Goal: Check status: Check status

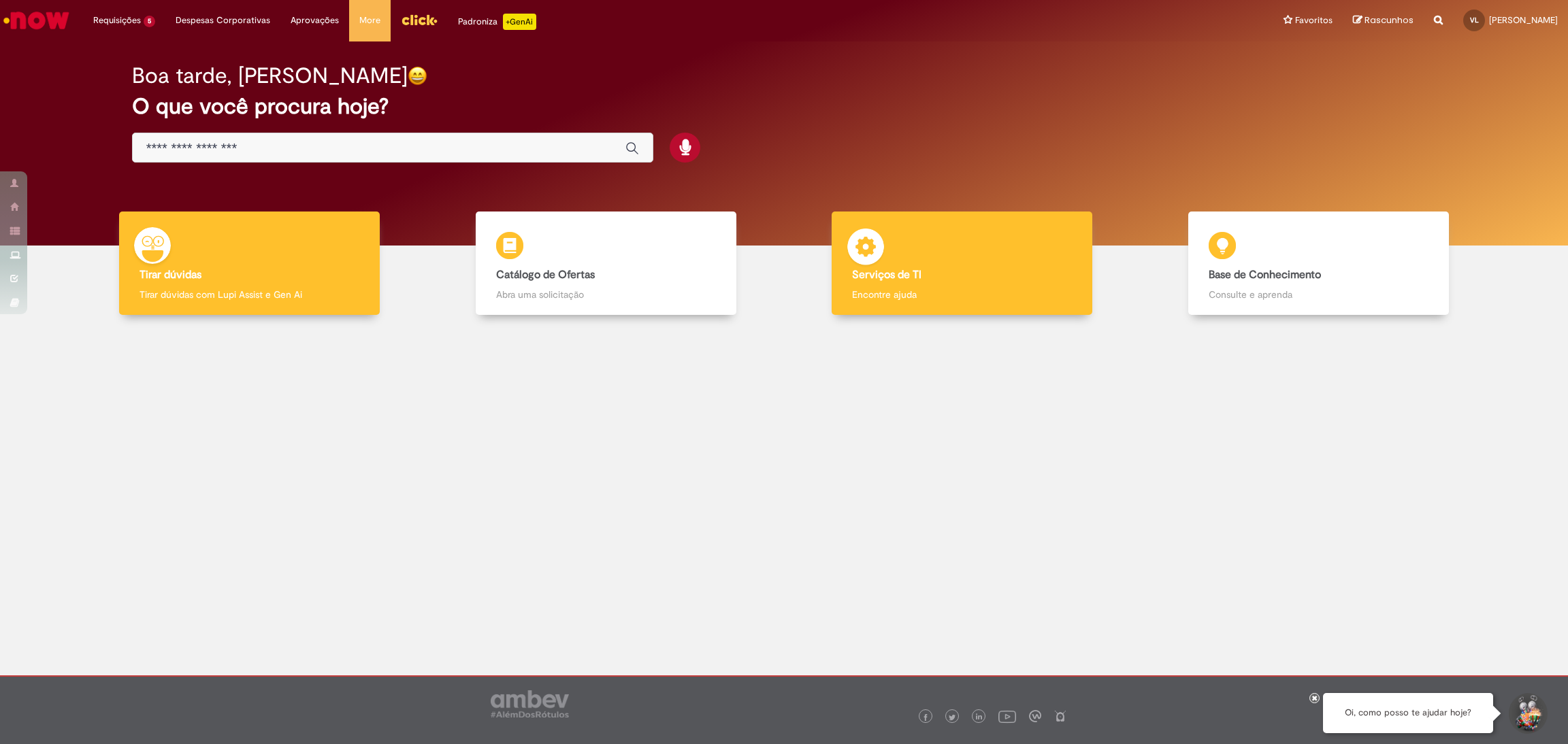
click at [964, 269] on h4 "Serviços de TI" at bounding box center [962, 275] width 220 height 12
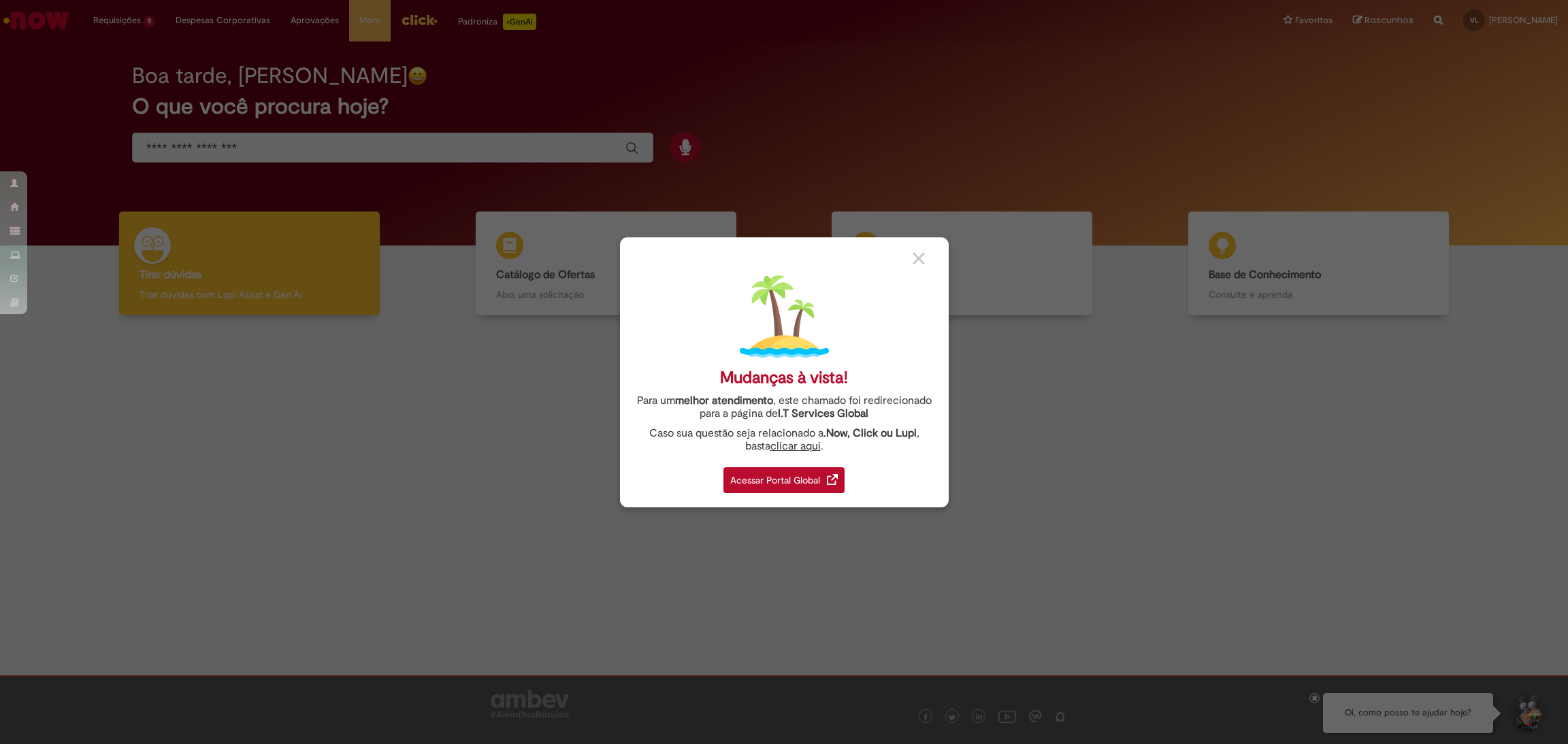
click at [922, 263] on img at bounding box center [918, 258] width 12 height 12
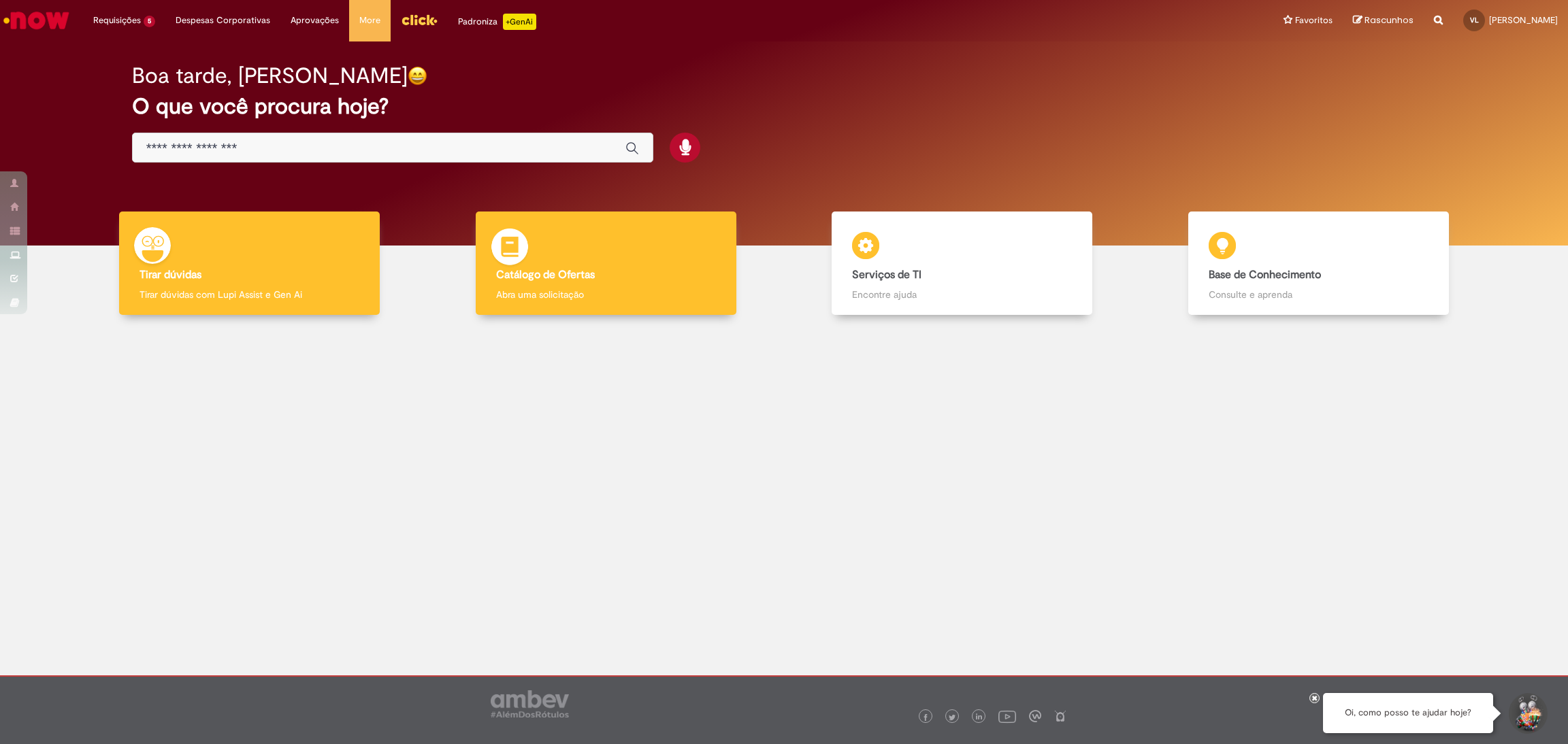
click at [639, 265] on div "Catálogo de Ofertas Catálogo de Ofertas Abra uma solicitação" at bounding box center [606, 263] width 260 height 104
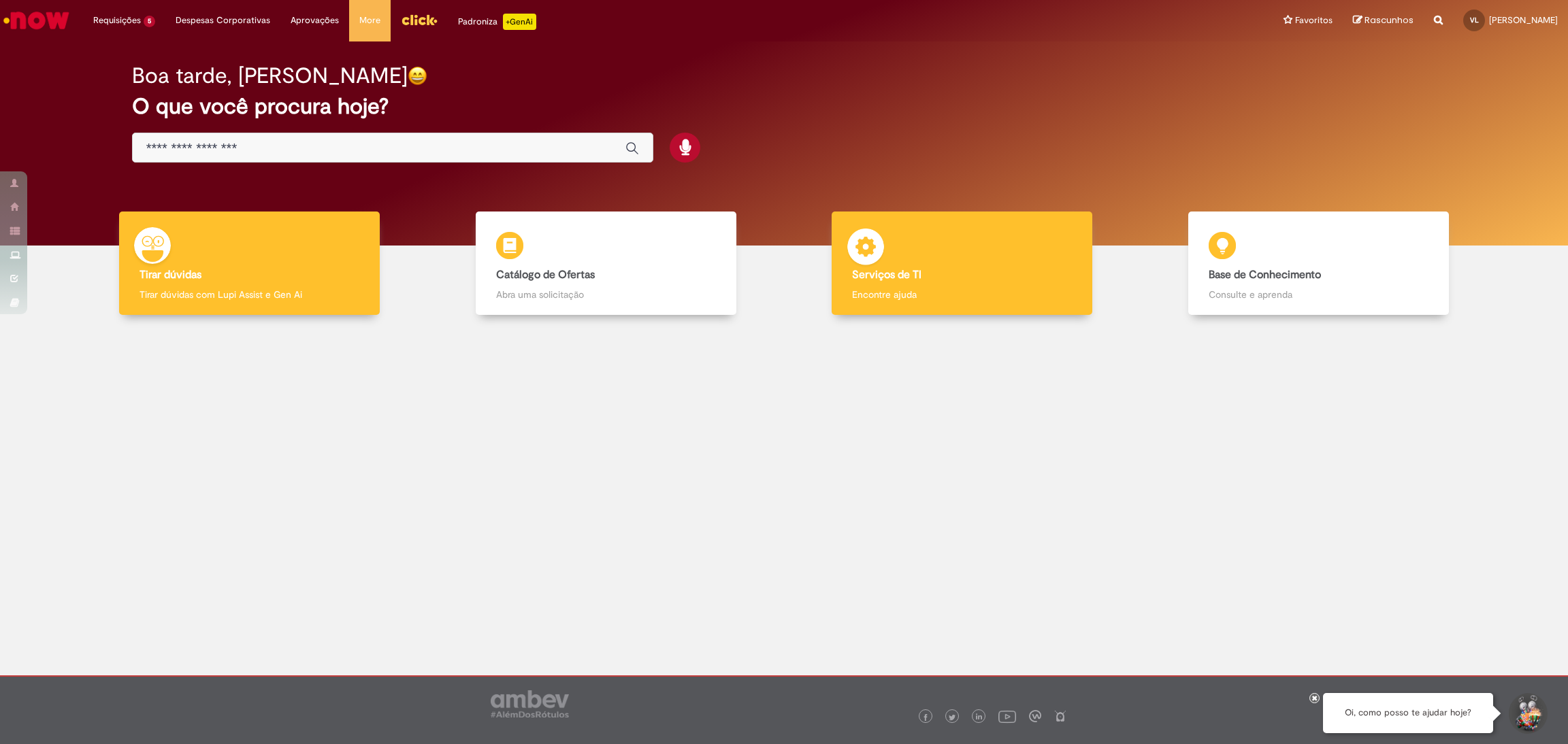
click at [950, 278] on h4 "Serviços de TI" at bounding box center [962, 275] width 220 height 12
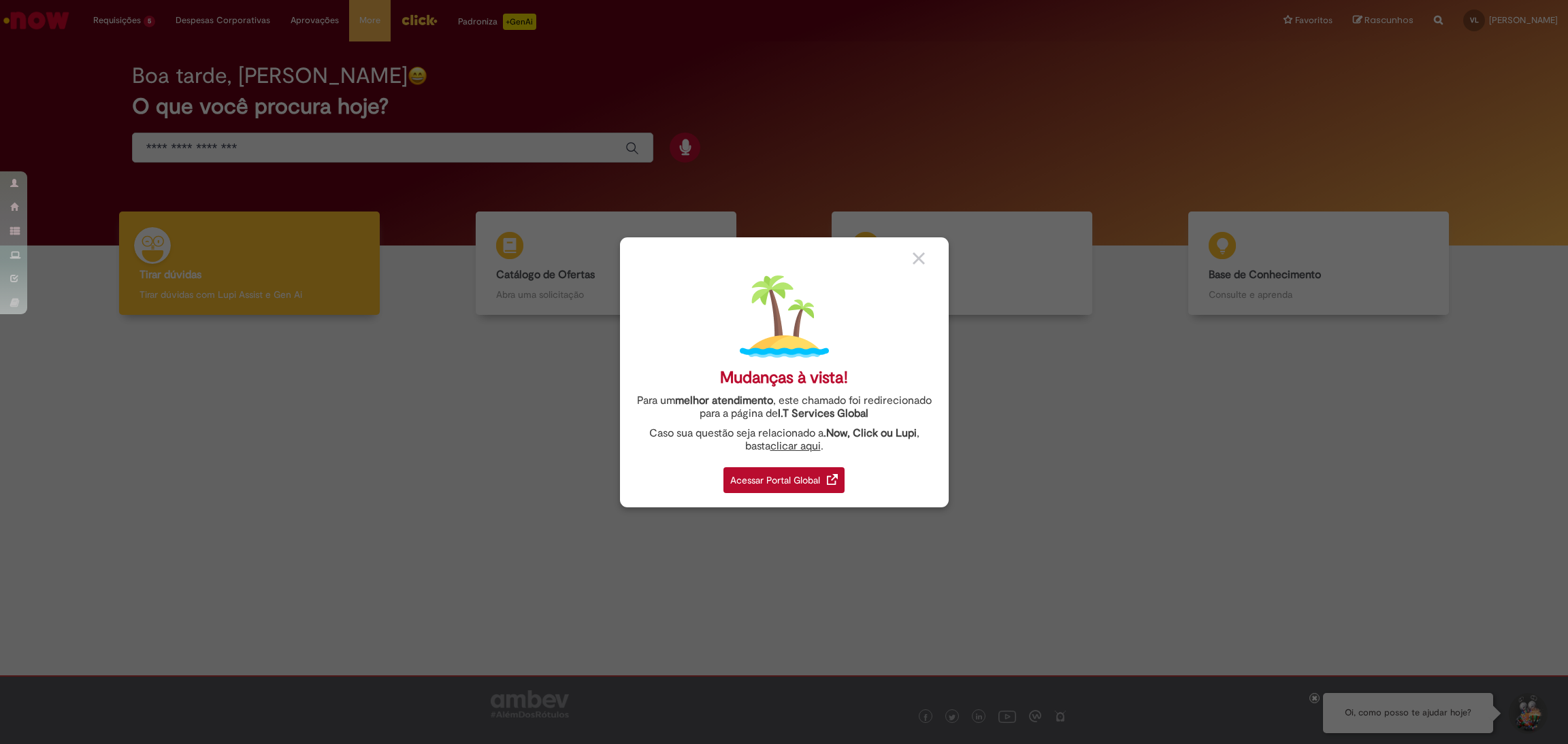
click at [805, 482] on div "Acessar Portal Global" at bounding box center [784, 480] width 121 height 26
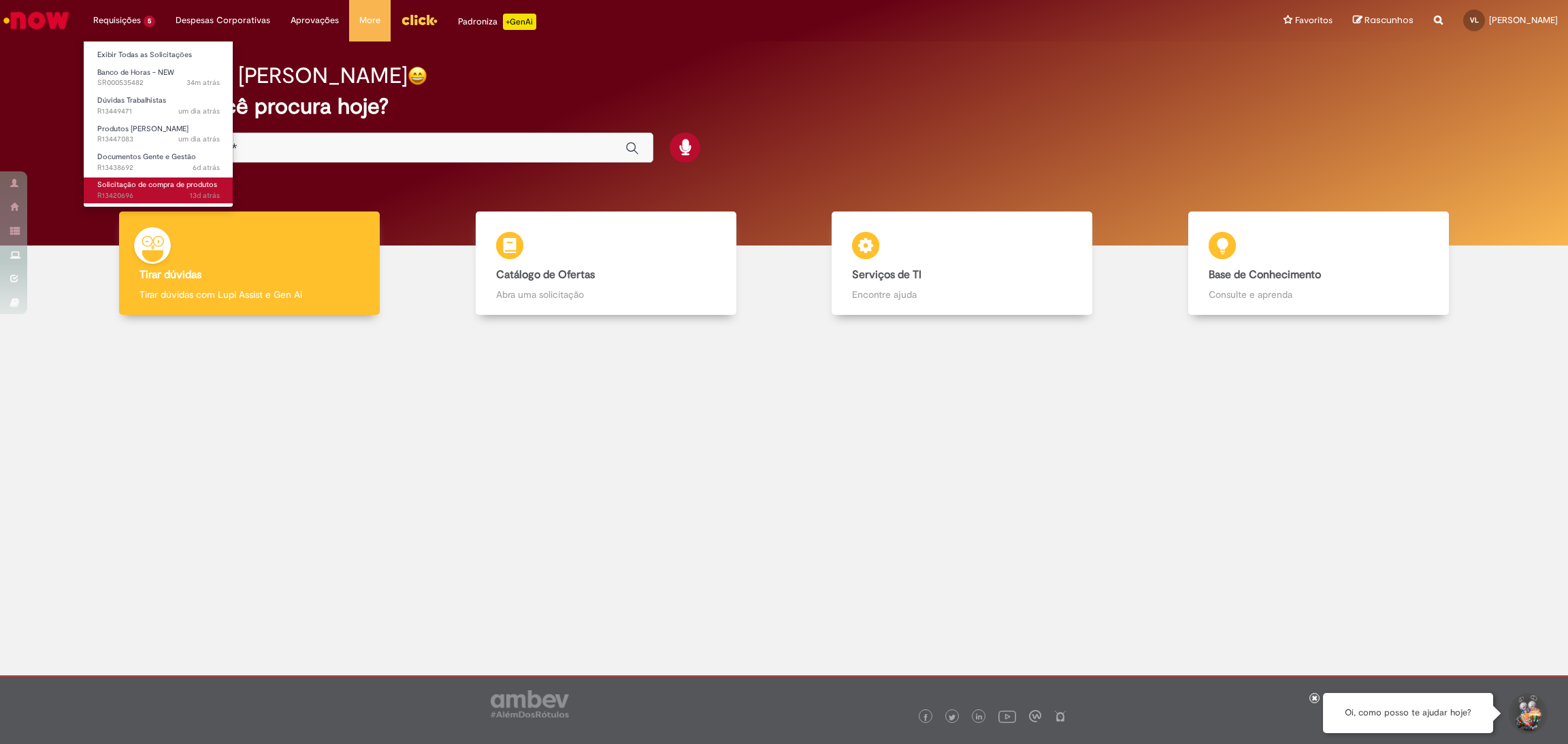
click at [101, 185] on span "Solicitação de compra de produtos" at bounding box center [157, 184] width 120 height 10
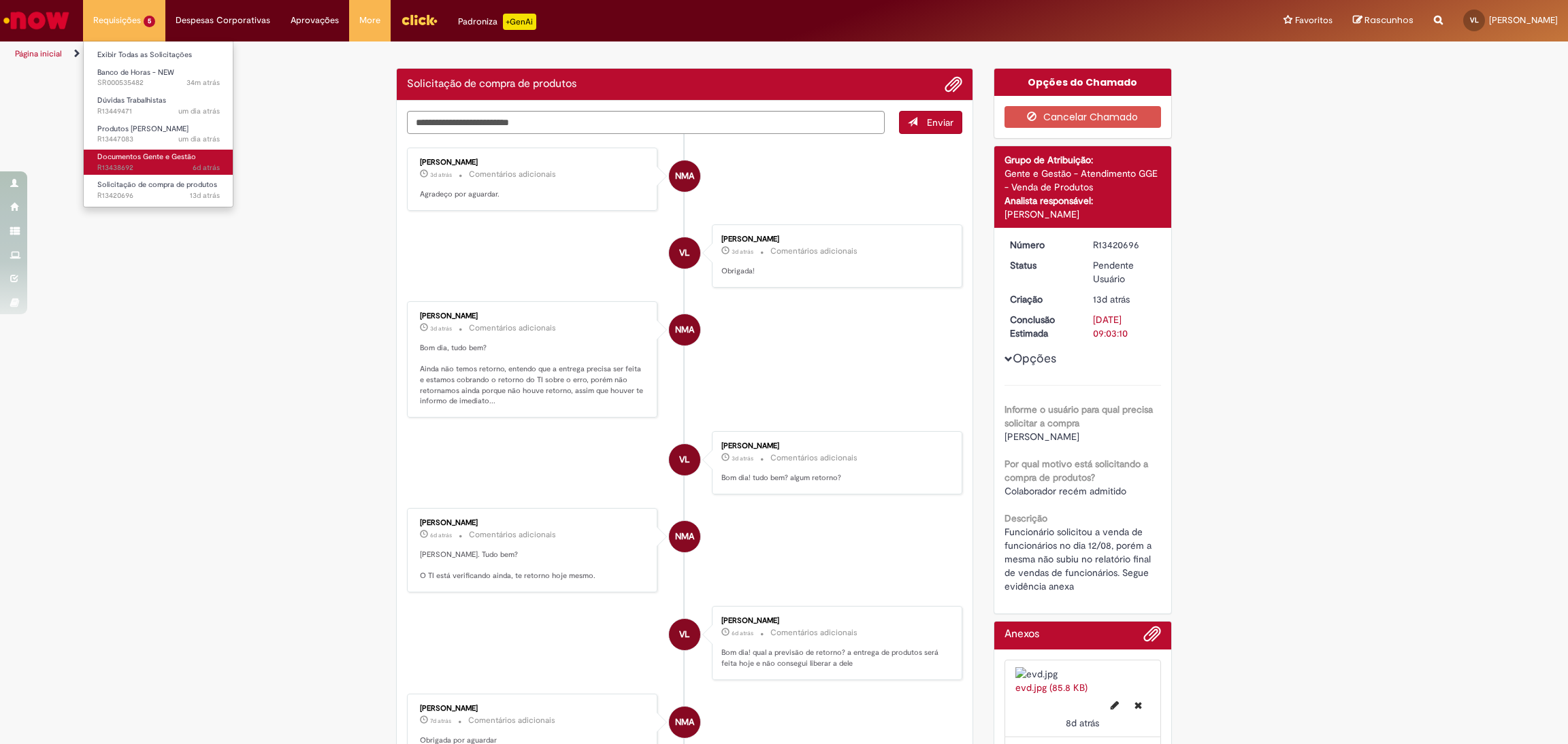
click at [121, 164] on span "6d atrás 6 dias atrás R13438692" at bounding box center [159, 168] width 123 height 11
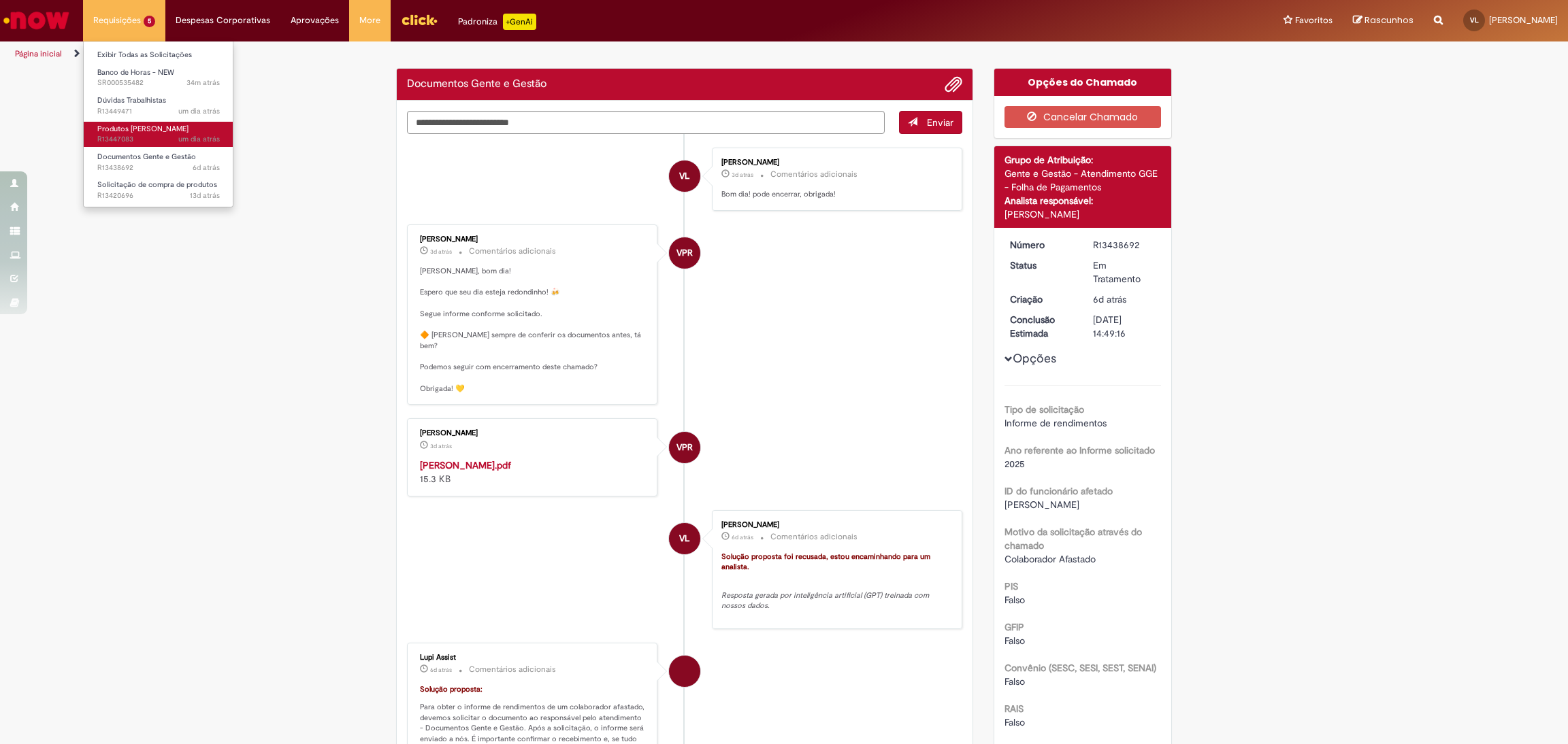
click at [138, 127] on span "Produtos [PERSON_NAME]" at bounding box center [143, 129] width 91 height 10
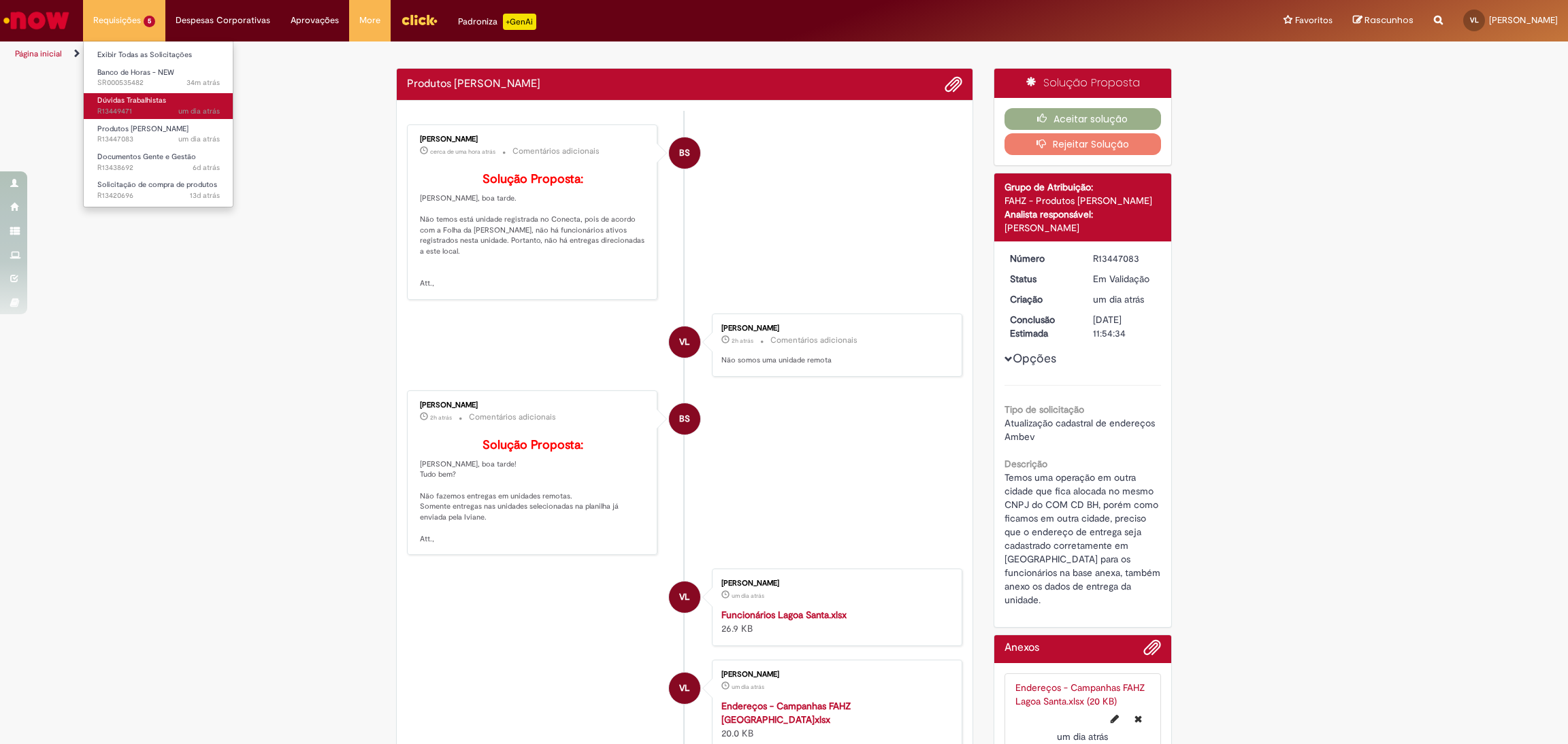
click at [145, 102] on span "Dúvidas Trabalhistas" at bounding box center [132, 100] width 69 height 10
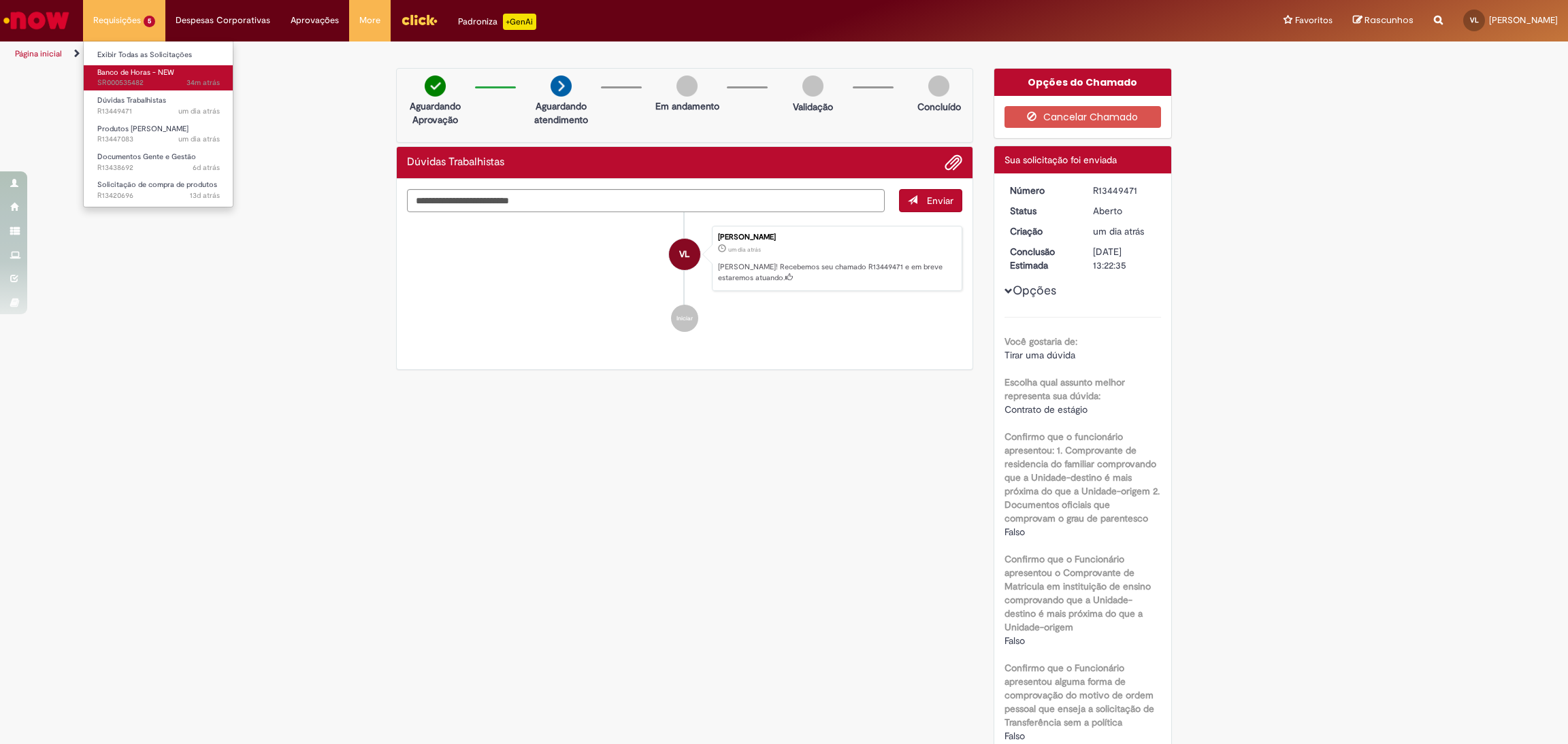
click at [146, 86] on span "34m atrás 34 minutos atrás SR000535482" at bounding box center [159, 83] width 123 height 11
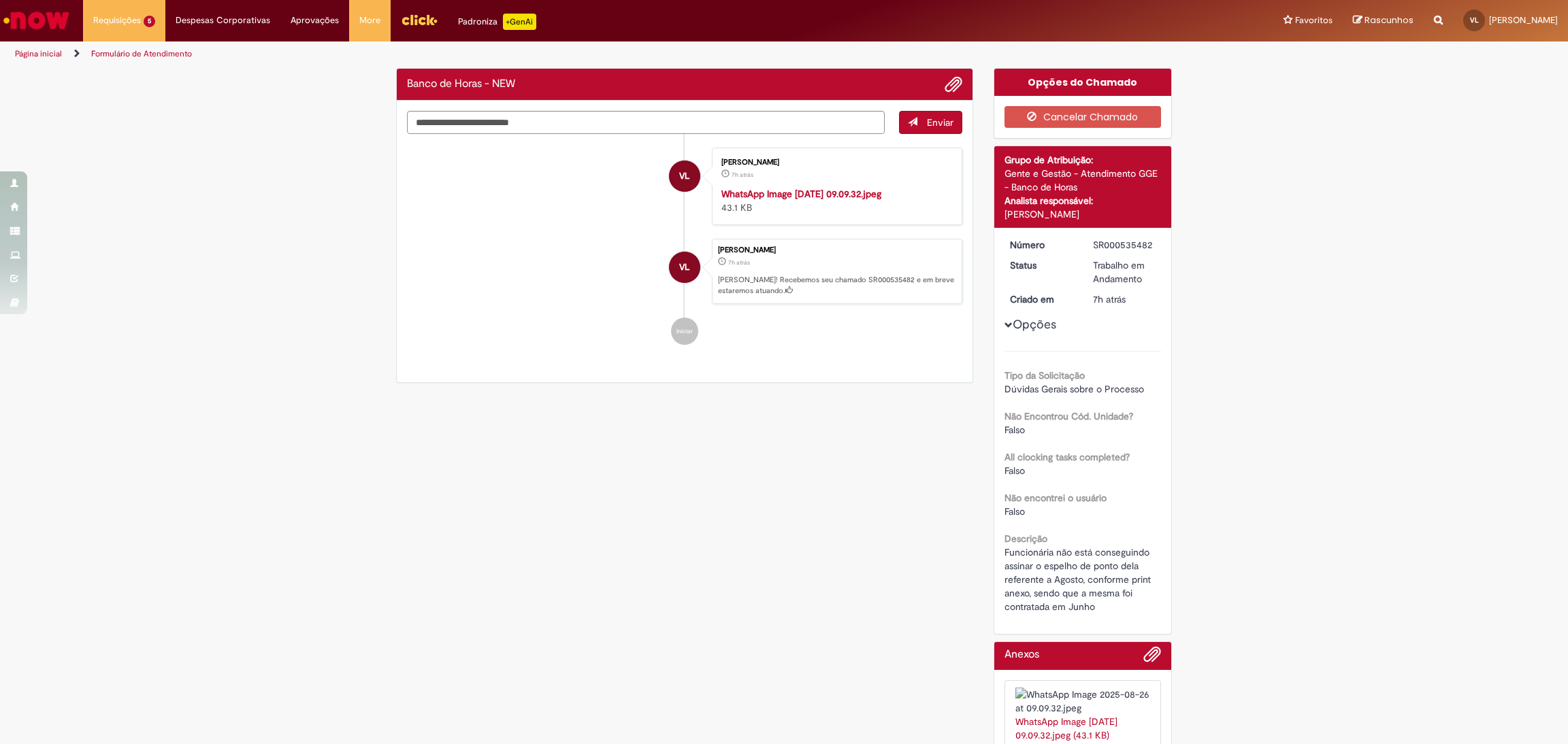
click at [558, 225] on li "VL [PERSON_NAME] 7h atrás 7 horas atrás WhatsApp Image [DATE] 09.09.32.jpeg 43.…" at bounding box center [685, 187] width 555 height 77
